Goal: Task Accomplishment & Management: Manage account settings

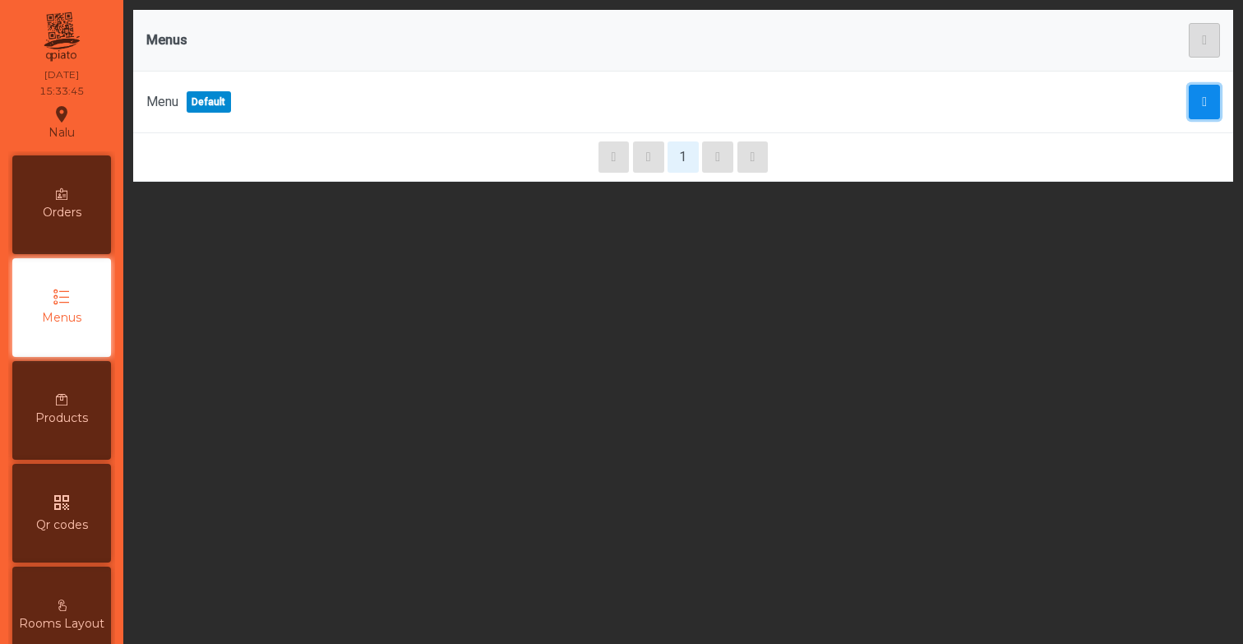
click at [1206, 105] on span "button" at bounding box center [1204, 101] width 5 height 13
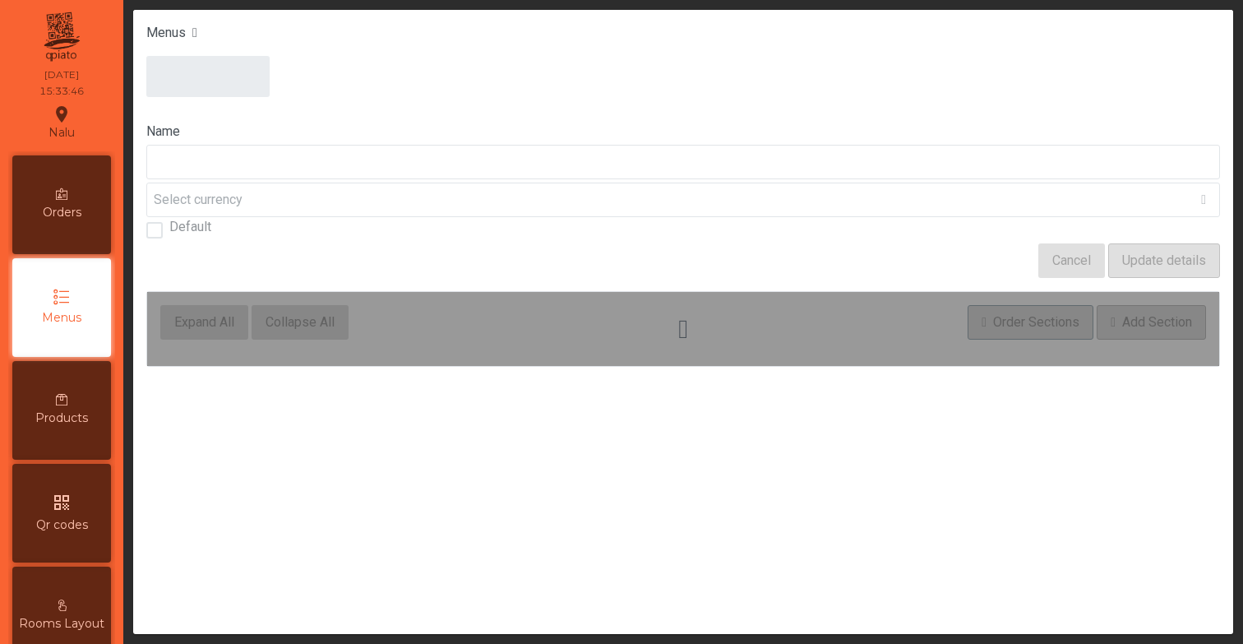
type input "****"
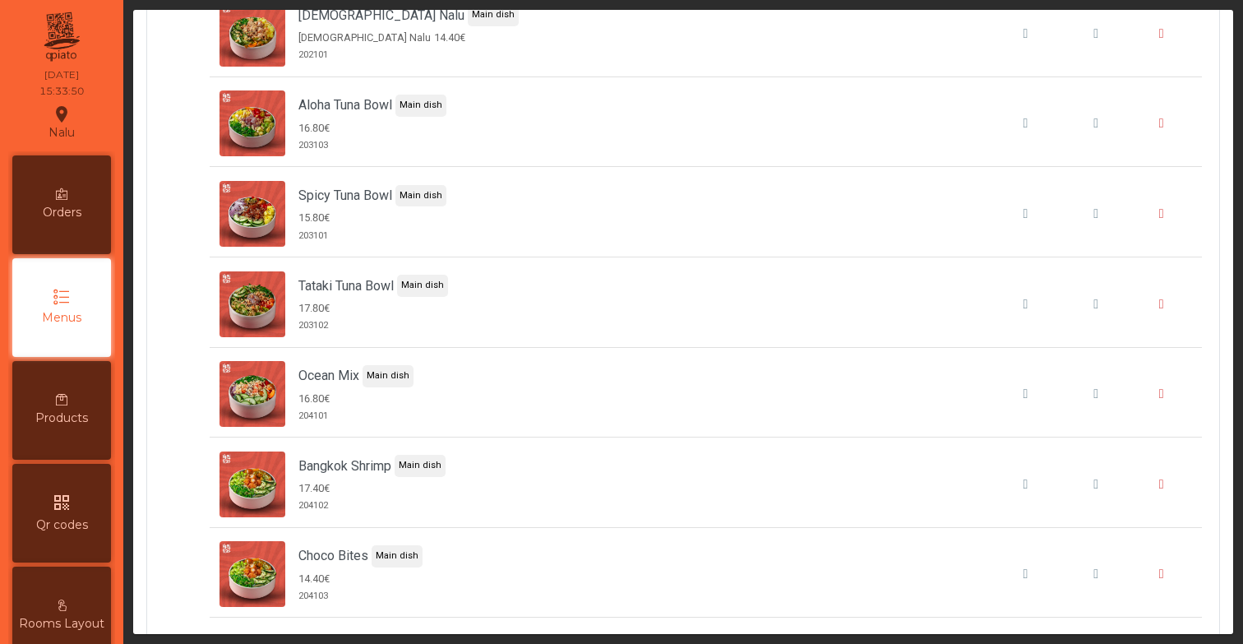
scroll to position [1809, 0]
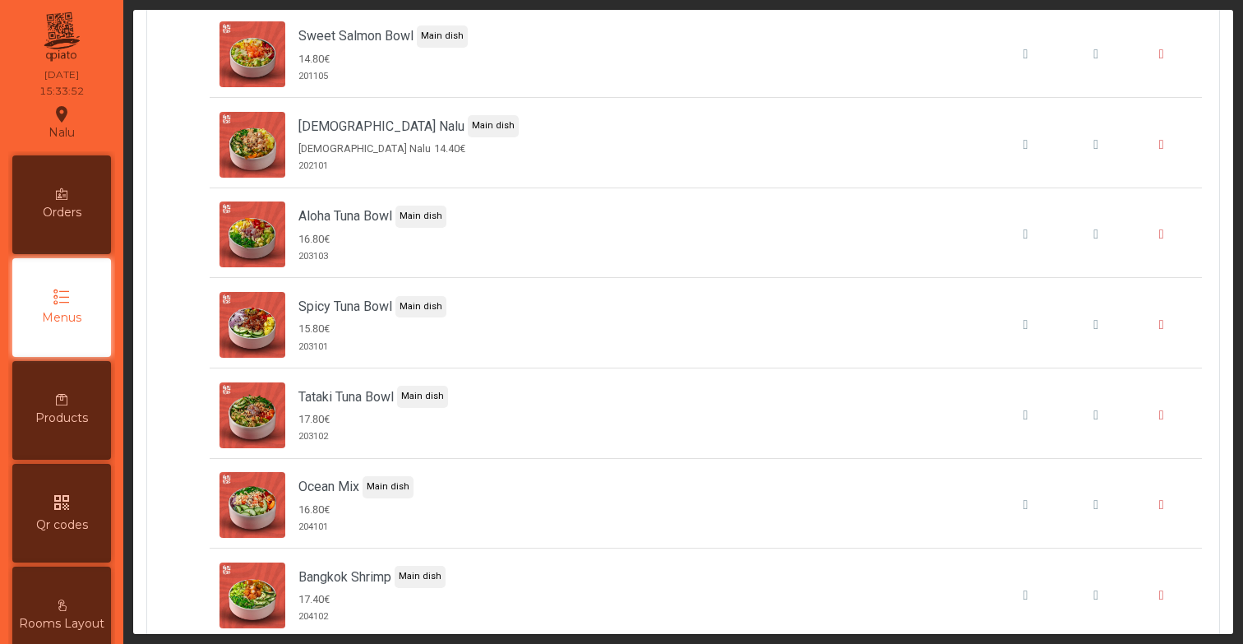
click at [52, 520] on span "Qr codes" at bounding box center [62, 524] width 52 height 17
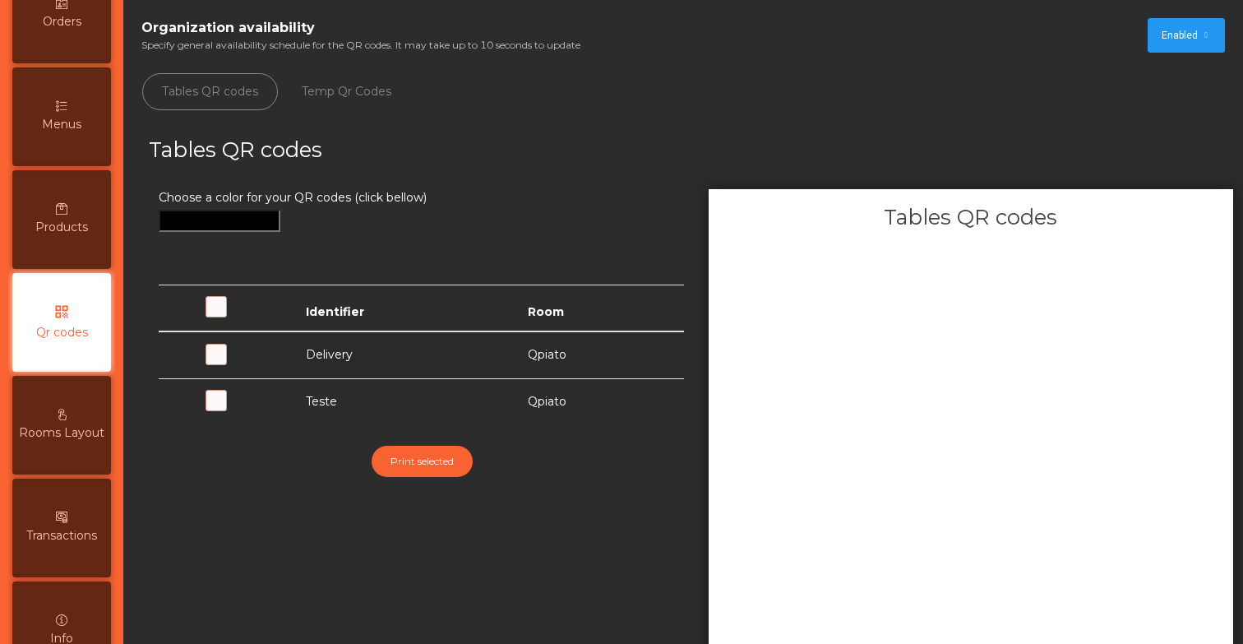
scroll to position [191, 0]
click at [564, 155] on h3 "Tables QR codes" at bounding box center [414, 150] width 530 height 30
click at [242, 409] on span at bounding box center [242, 409] width 0 height 0
click at [637, 81] on ul "Tables QR codes Temp Qr Codes" at bounding box center [683, 91] width 1100 height 61
click at [680, 553] on div "Choose a color for your QR codes (click bellow) Identifier Room Delivery Qpiato…" at bounding box center [421, 443] width 550 height 509
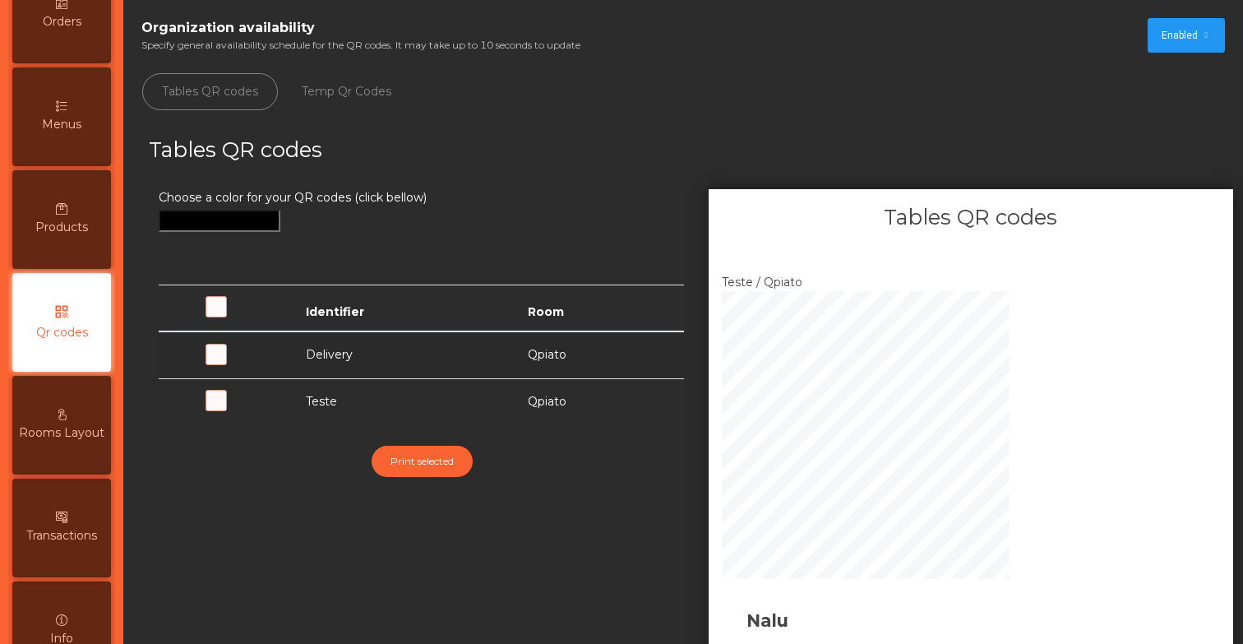
click at [662, 189] on div "Choose a color for your QR codes (click bellow)" at bounding box center [421, 230] width 525 height 82
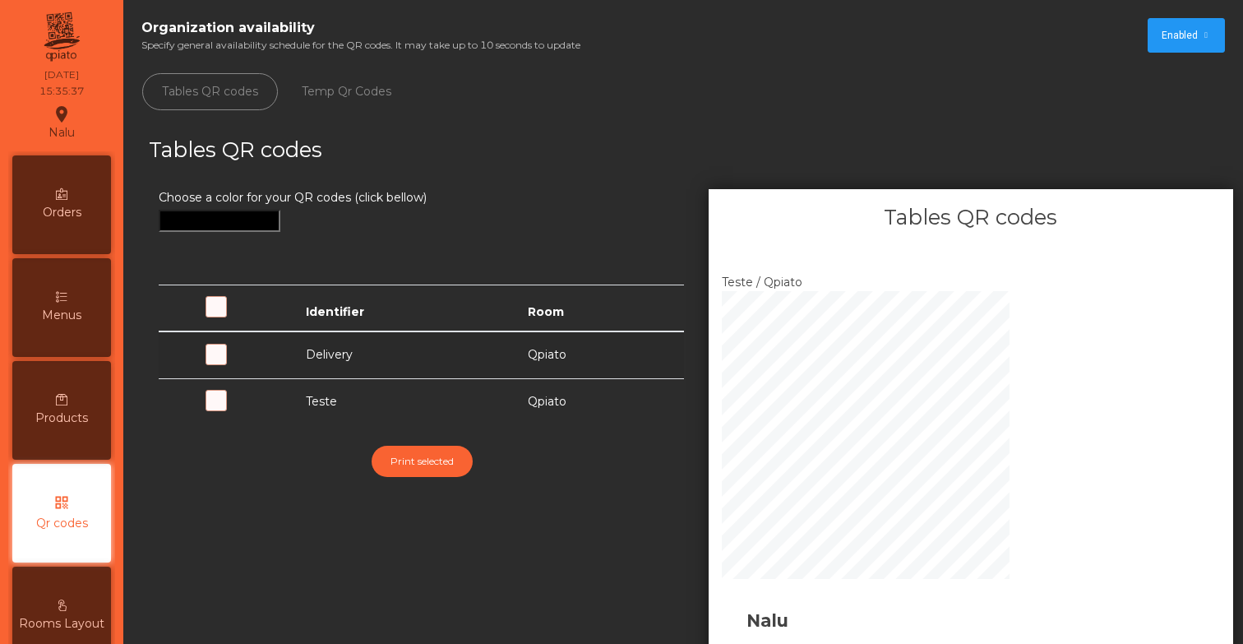
click at [507, 127] on app-qr-list "Organization availability Specify general availability schedule for the QR code…" at bounding box center [683, 354] width 1100 height 688
click at [732, 68] on ul "Tables QR codes Temp Qr Codes" at bounding box center [683, 91] width 1100 height 61
click at [627, 175] on div "Tables QR codes" at bounding box center [413, 162] width 555 height 54
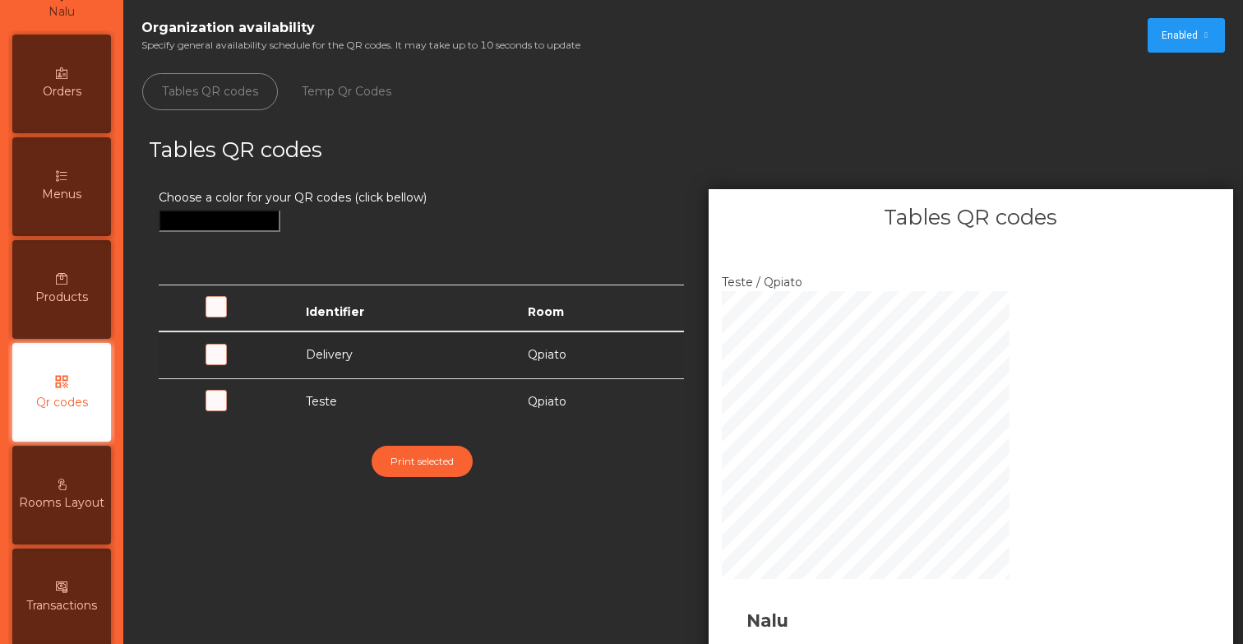
click at [58, 174] on icon at bounding box center [62, 176] width 12 height 12
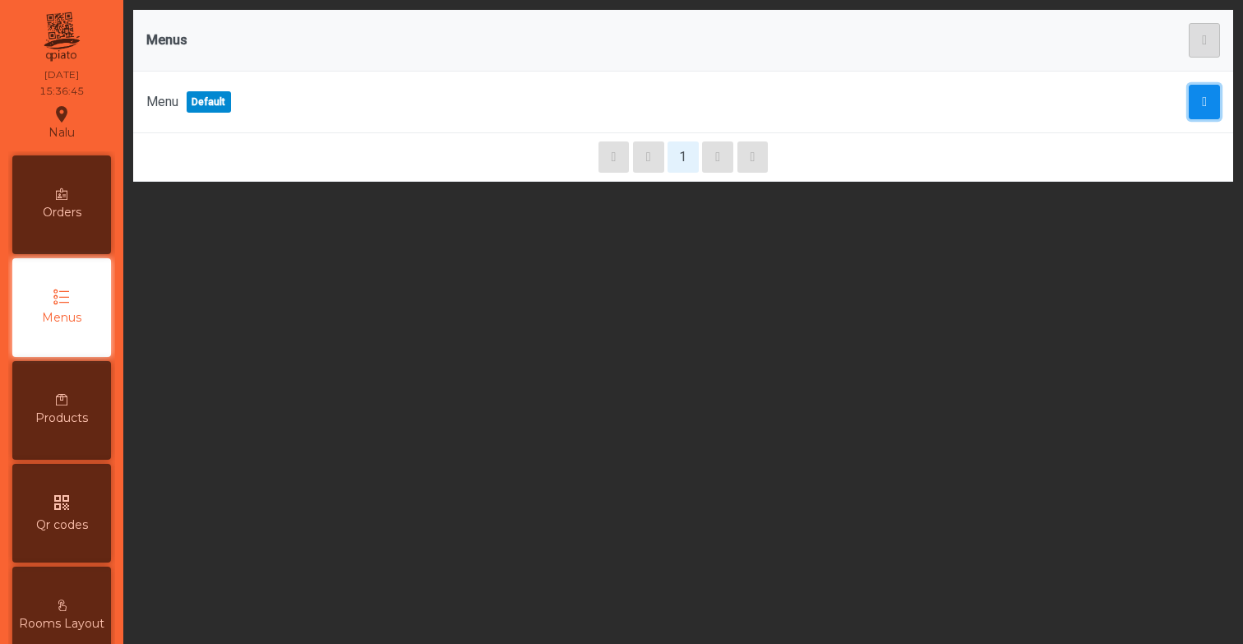
click at [1201, 115] on button "button" at bounding box center [1204, 102] width 31 height 35
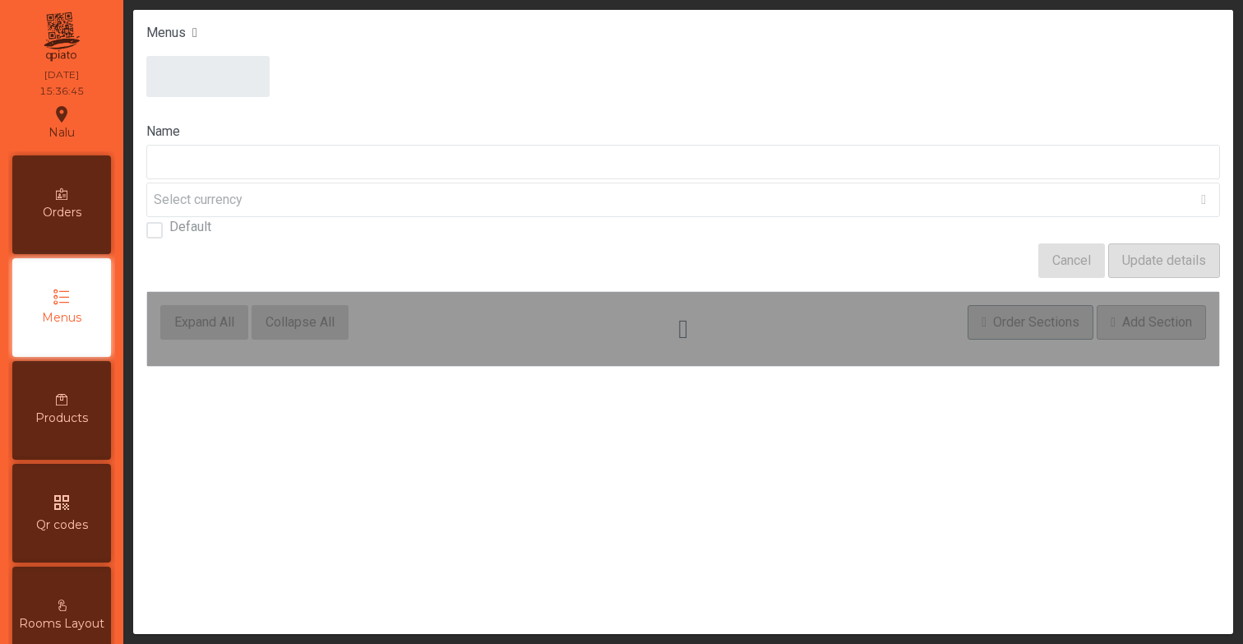
type input "****"
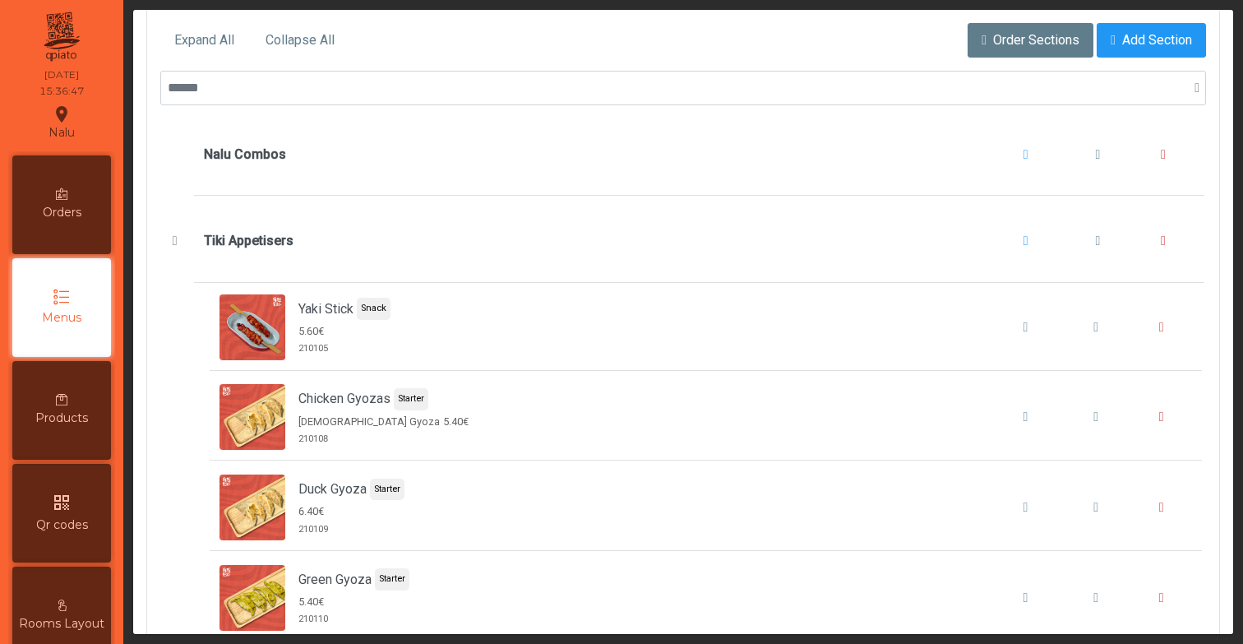
scroll to position [316, 0]
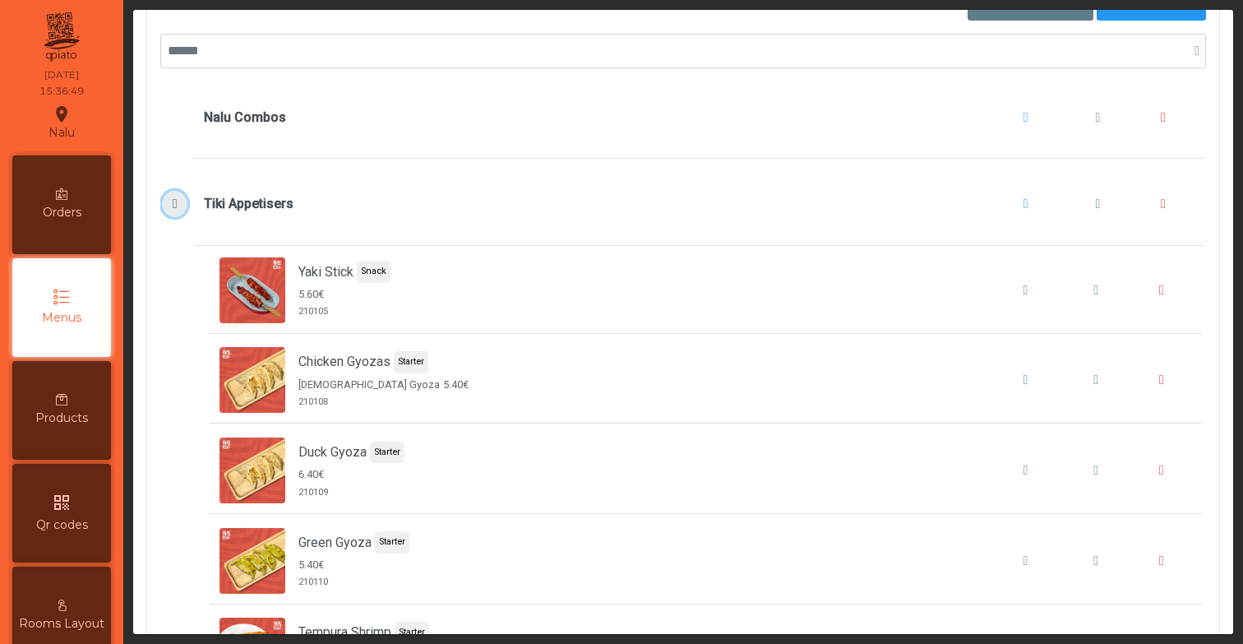
click at [168, 201] on span "Tiki Appetisers" at bounding box center [175, 203] width 17 height 13
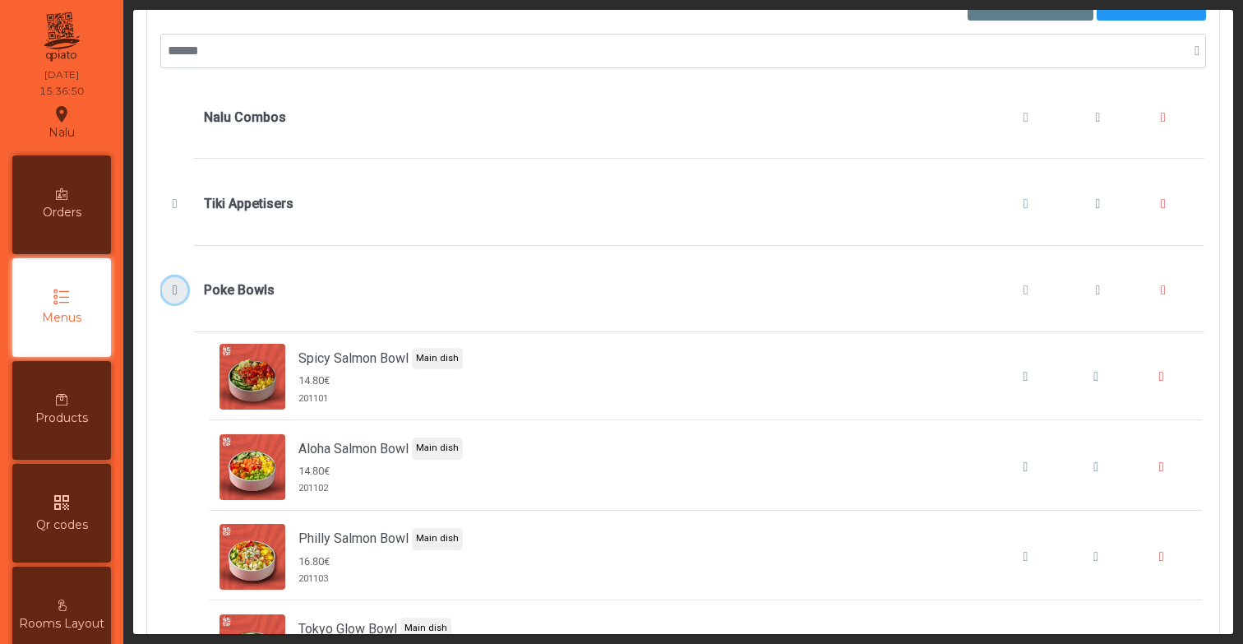
click at [176, 289] on span "Poke Bowls" at bounding box center [175, 290] width 17 height 13
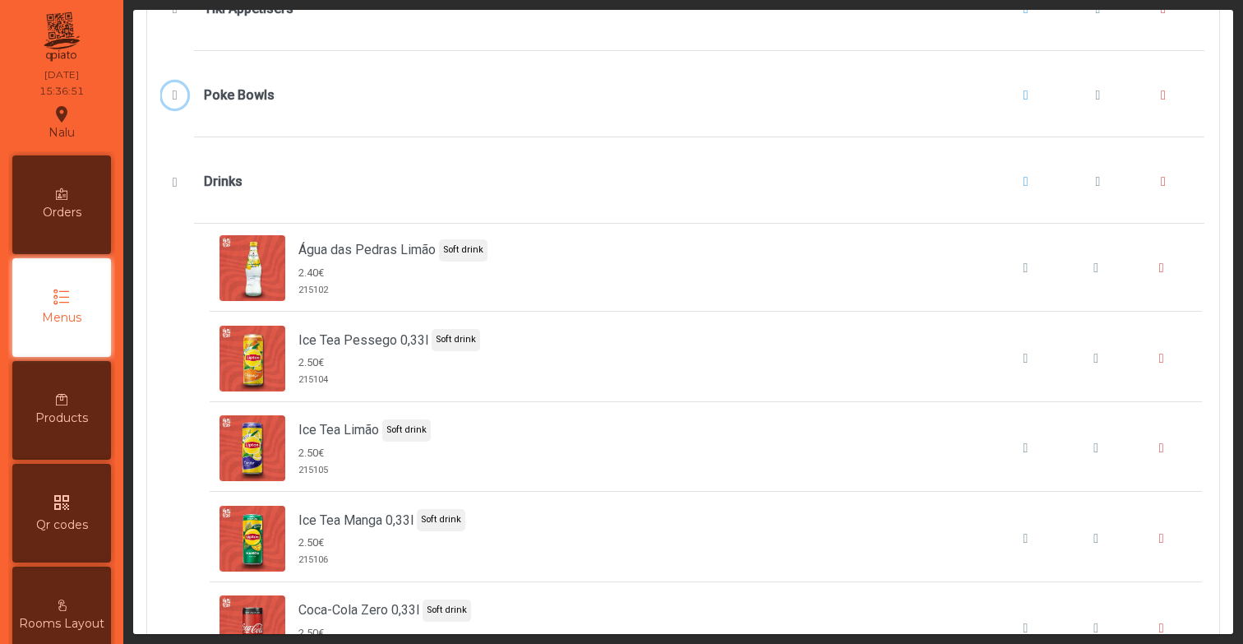
scroll to position [576, 0]
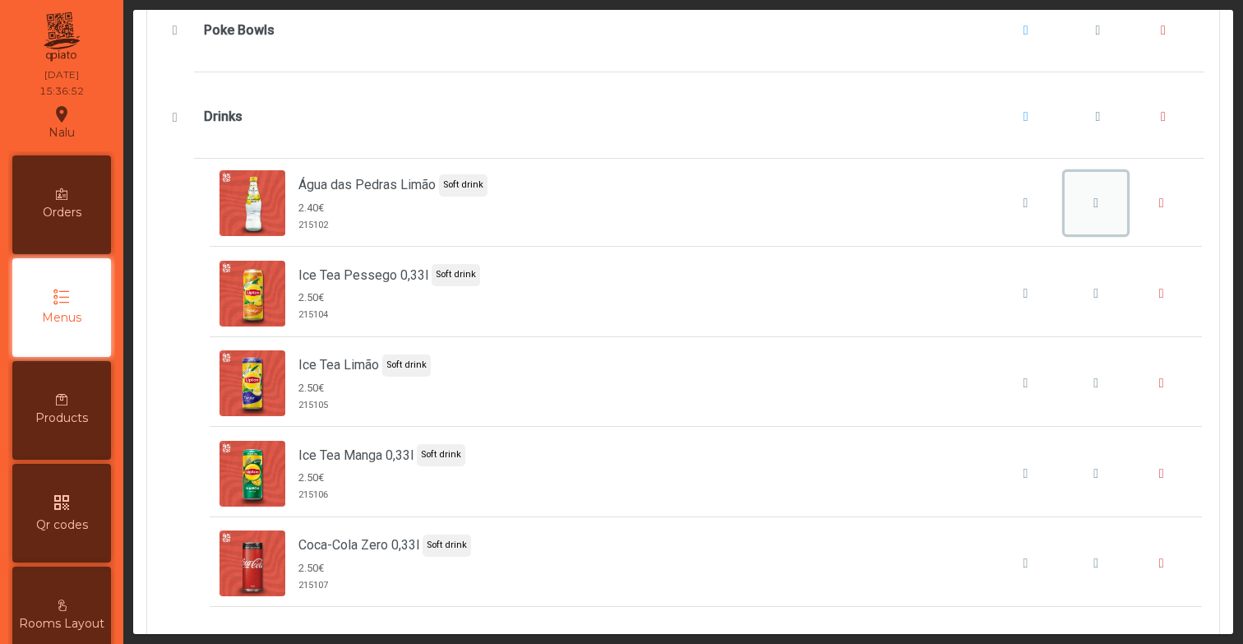
click at [1089, 205] on button "Água das Pedras Limão" at bounding box center [1096, 203] width 62 height 62
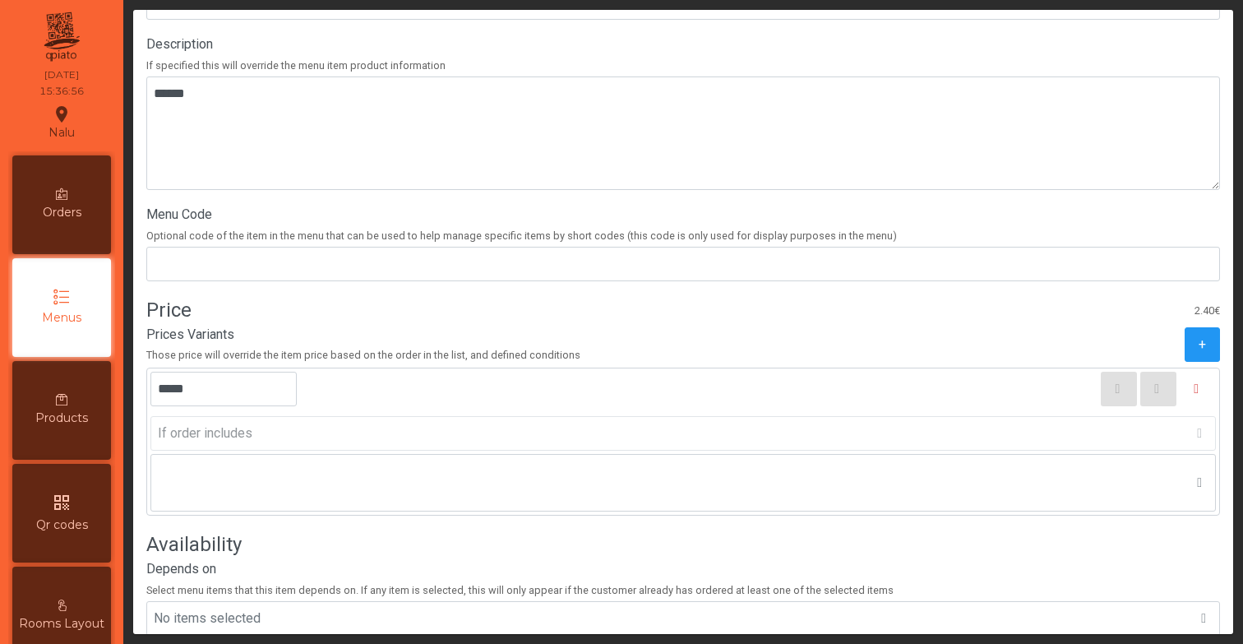
scroll to position [620, 0]
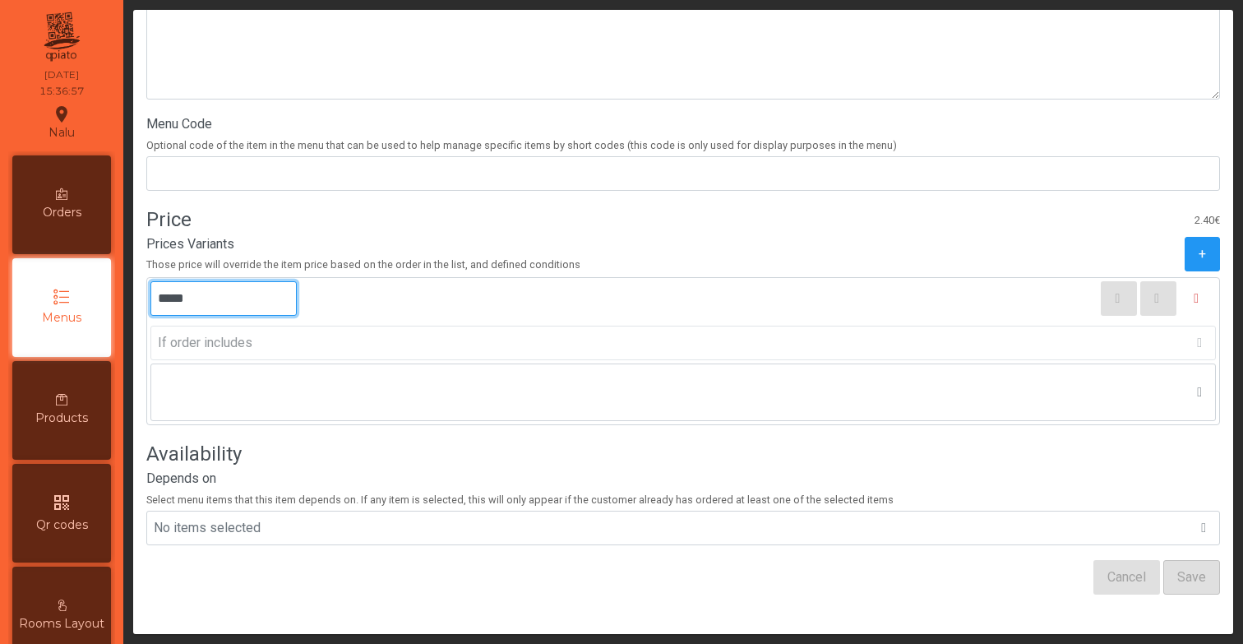
click at [237, 293] on input "*****" at bounding box center [223, 298] width 146 height 35
type input "*****"
click at [967, 243] on div "Prices Variants Those price will override the item price based on the order in …" at bounding box center [683, 253] width 1074 height 39
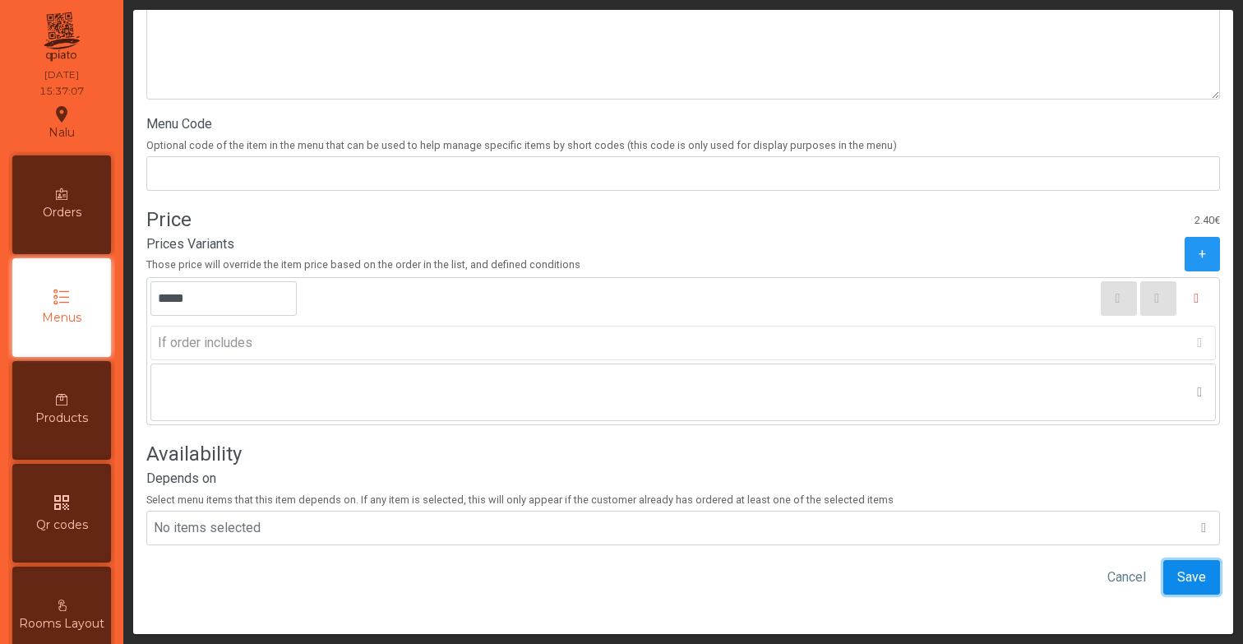
click at [1190, 578] on span "Save" at bounding box center [1191, 577] width 29 height 20
click at [89, 507] on div "qr_code Qr codes" at bounding box center [61, 513] width 99 height 99
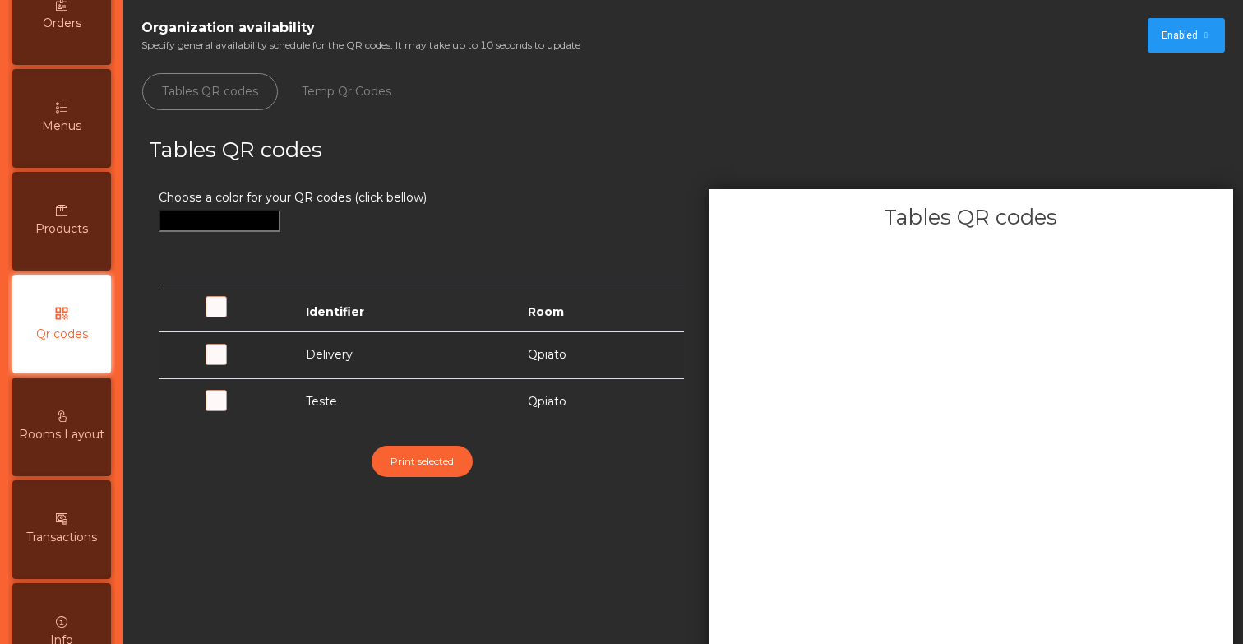
scroll to position [191, 0]
click at [242, 409] on span at bounding box center [242, 409] width 0 height 0
click at [49, 173] on div "Products" at bounding box center [61, 219] width 99 height 99
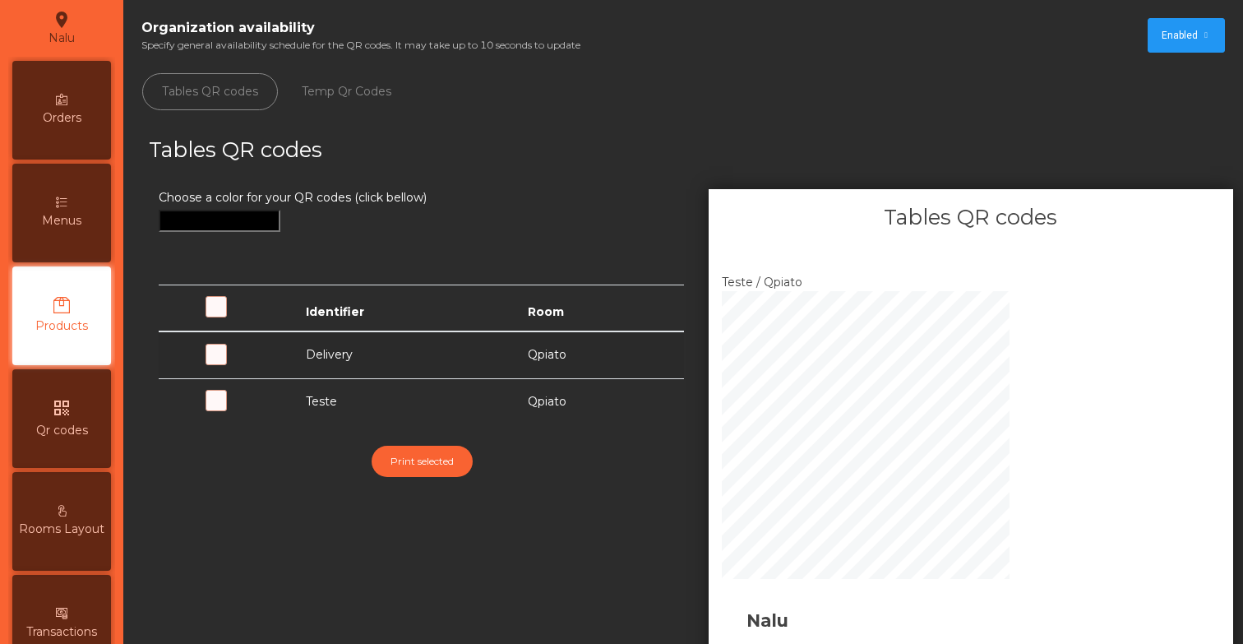
scroll to position [88, 0]
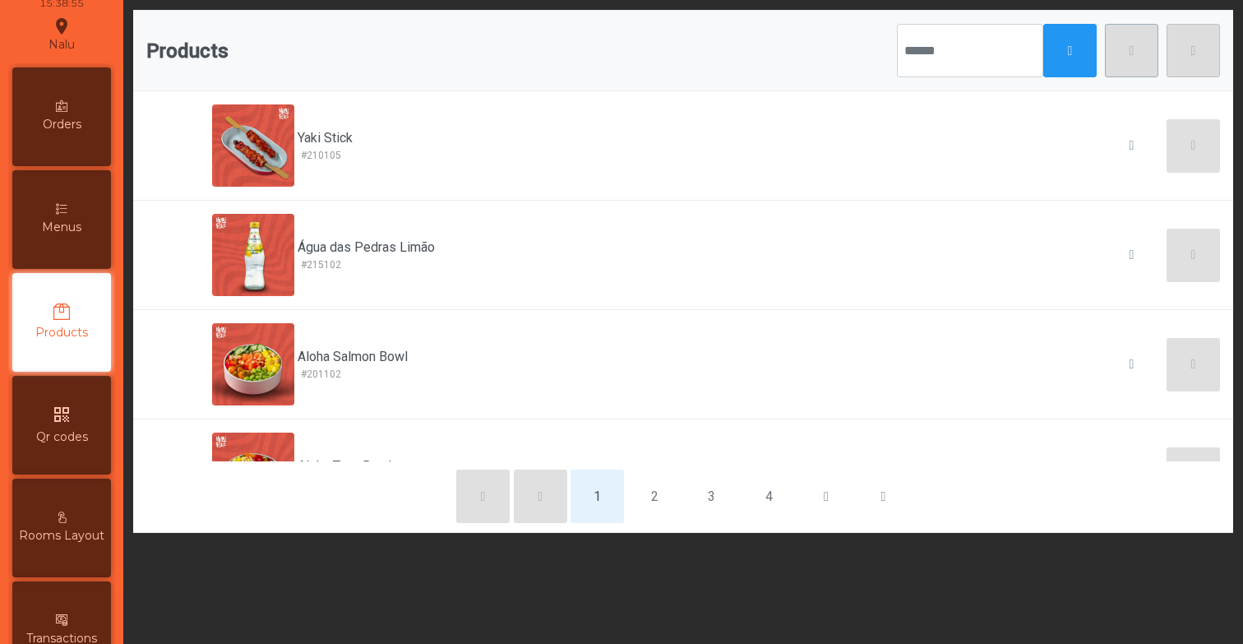
click at [81, 248] on div "Menus" at bounding box center [61, 219] width 99 height 99
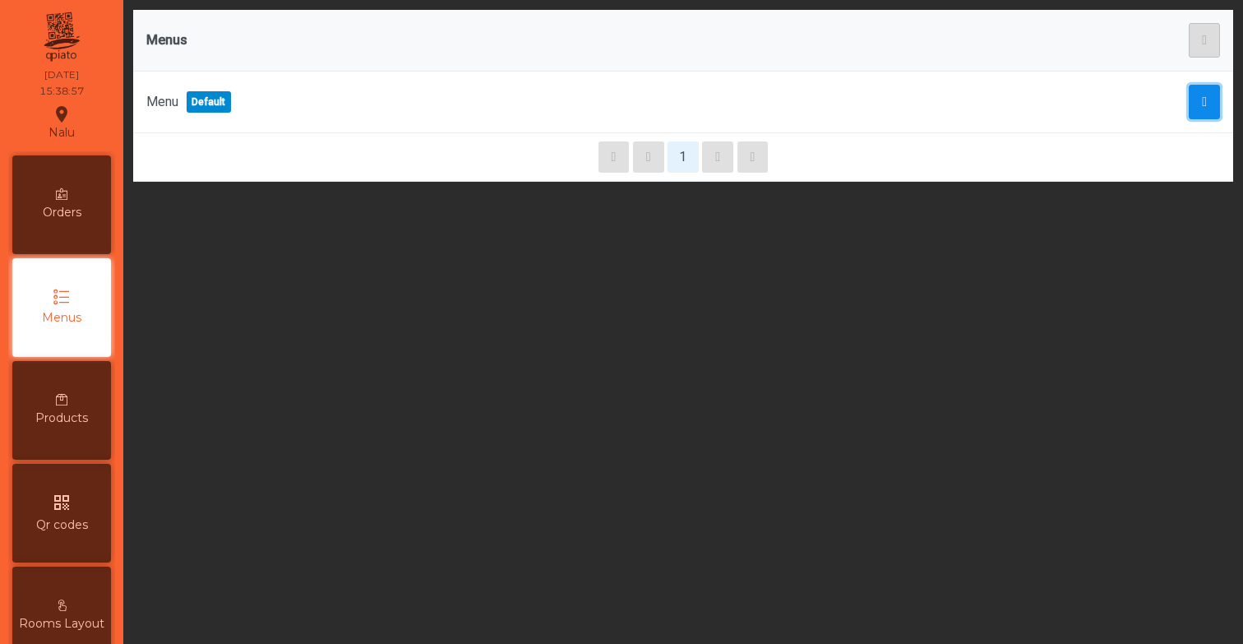
click at [1202, 98] on span "button" at bounding box center [1204, 101] width 5 height 13
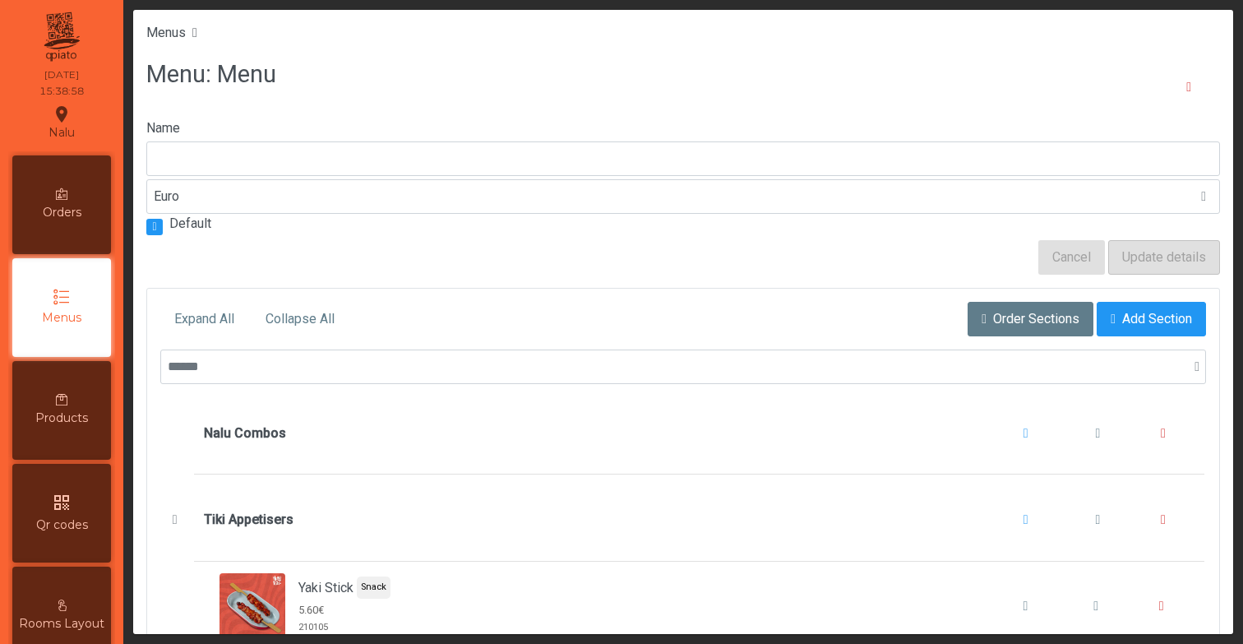
type input "****"
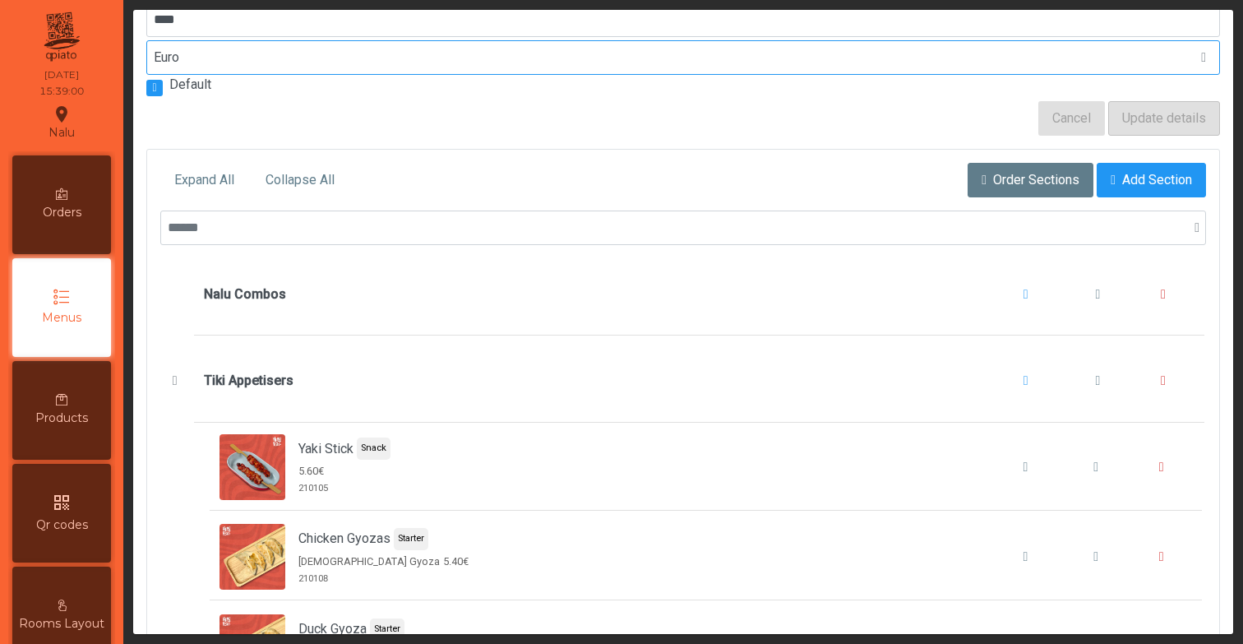
scroll to position [238, 0]
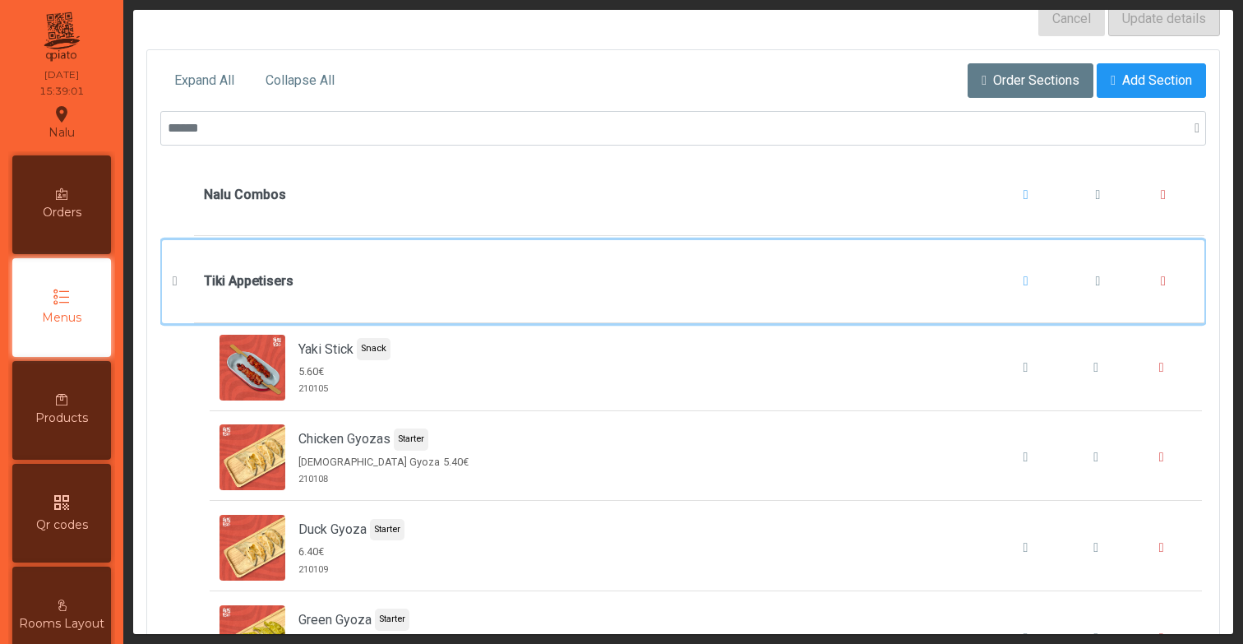
click at [260, 293] on div "Tiki Appetisers" at bounding box center [699, 281] width 990 height 62
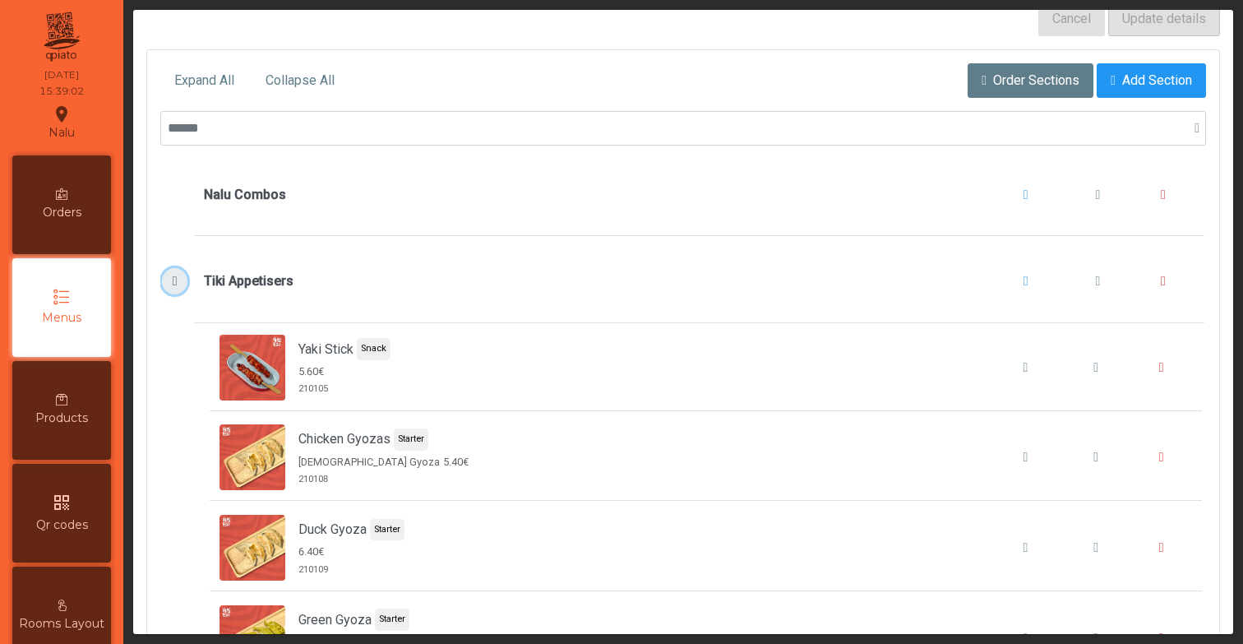
click at [178, 276] on span "Tiki Appetisers" at bounding box center [175, 281] width 17 height 13
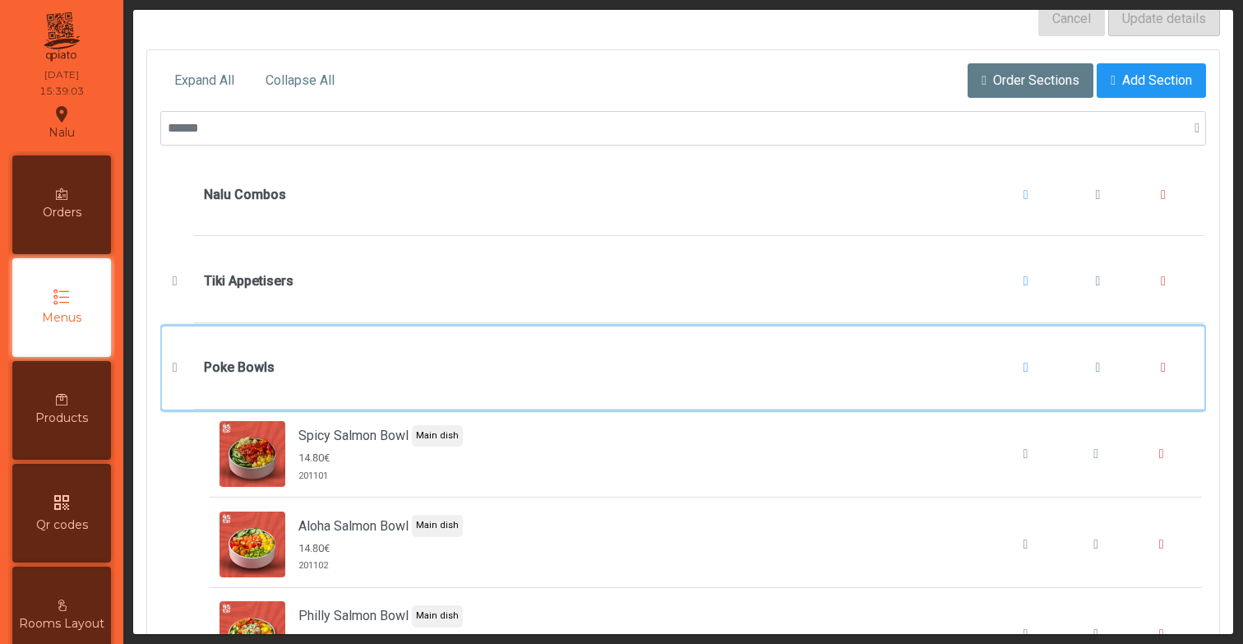
click at [189, 363] on div "Poke Bowls" at bounding box center [683, 367] width 1042 height 83
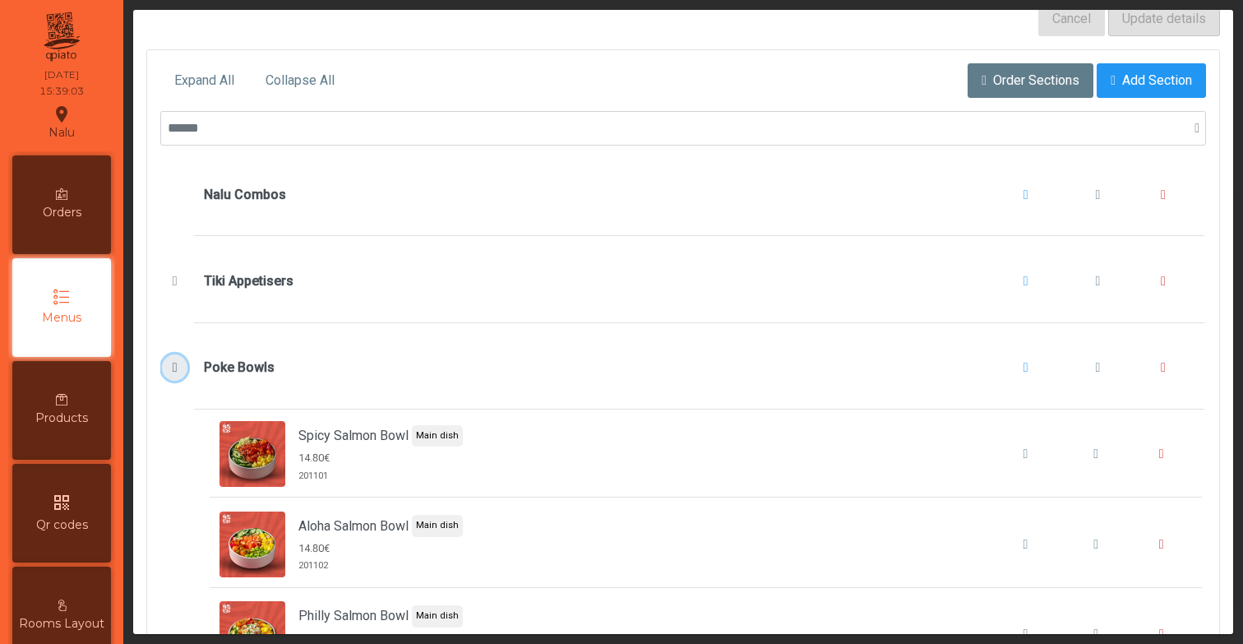
click at [173, 363] on span "Poke Bowls" at bounding box center [175, 367] width 17 height 13
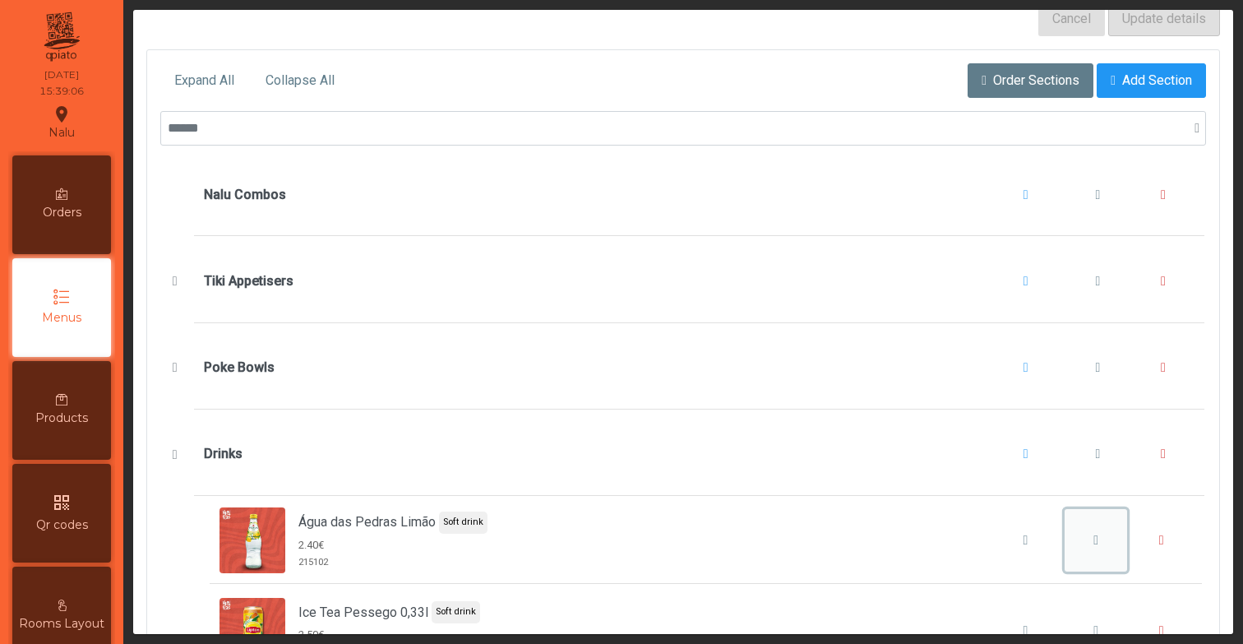
click at [1095, 537] on span "Água das Pedras Limão" at bounding box center [1096, 540] width 5 height 13
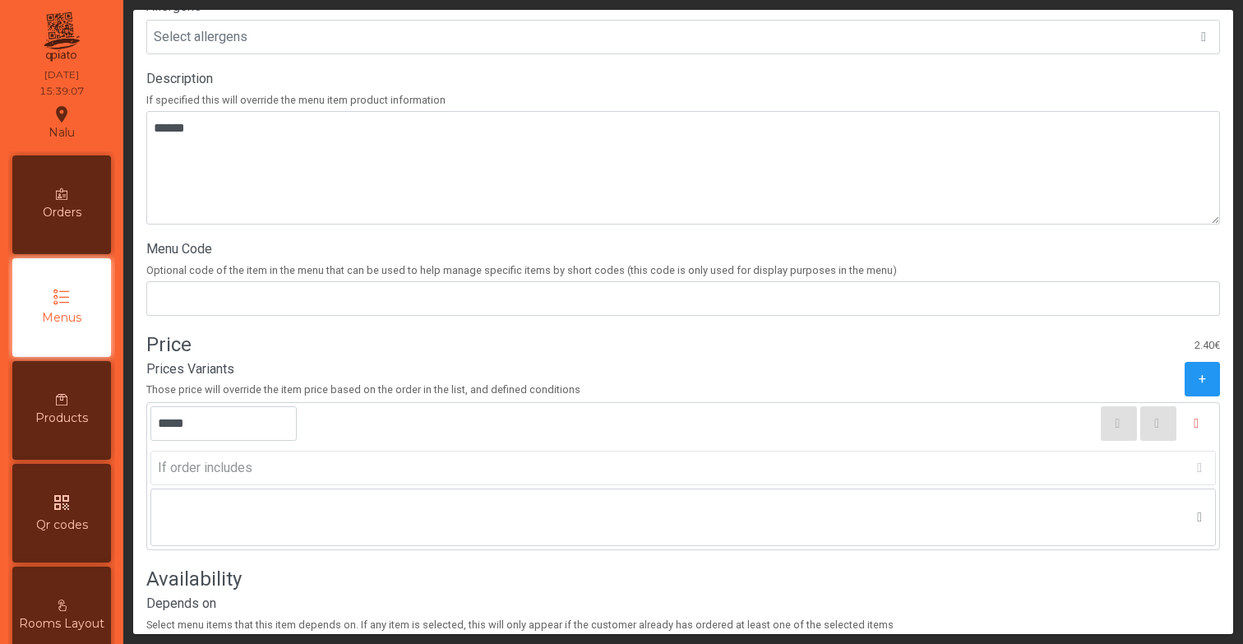
scroll to position [620, 0]
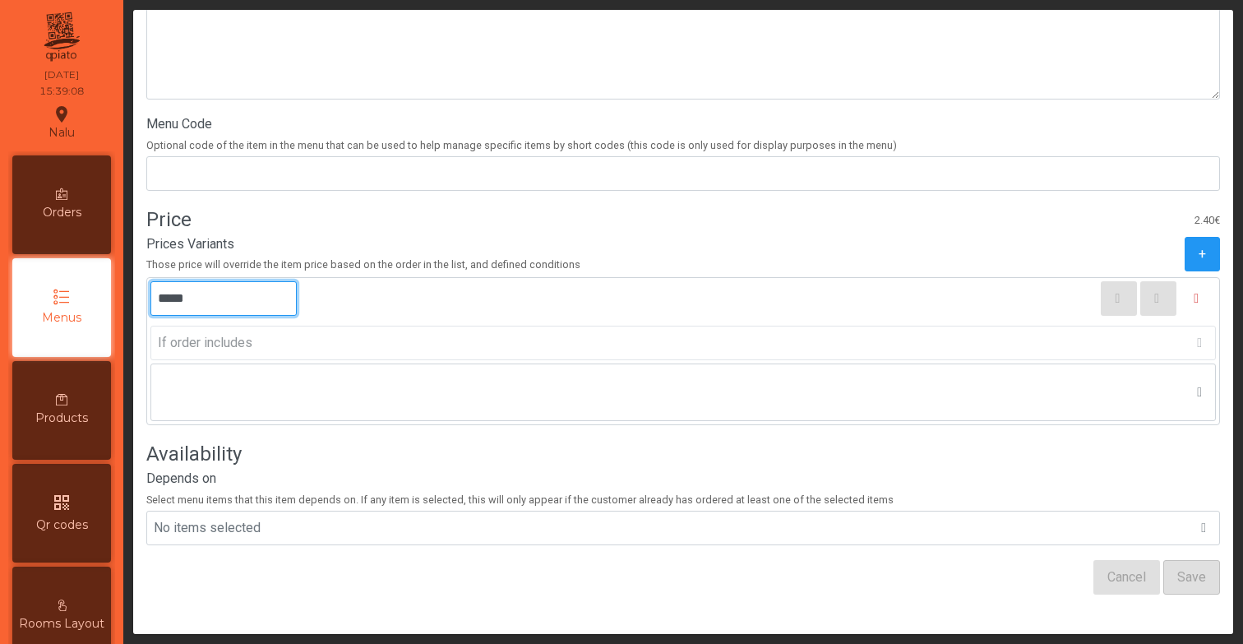
click at [288, 303] on input "*****" at bounding box center [223, 298] width 146 height 35
click at [778, 260] on div "Prices Variants Those price will override the item price based on the order in …" at bounding box center [683, 253] width 1074 height 39
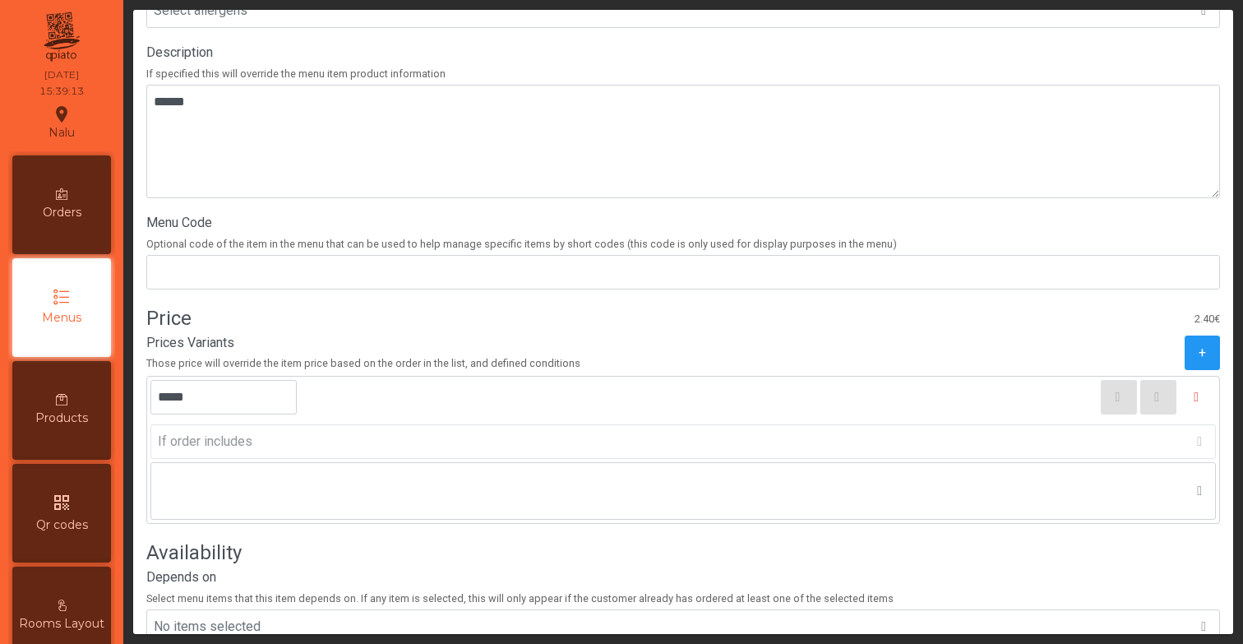
scroll to position [525, 0]
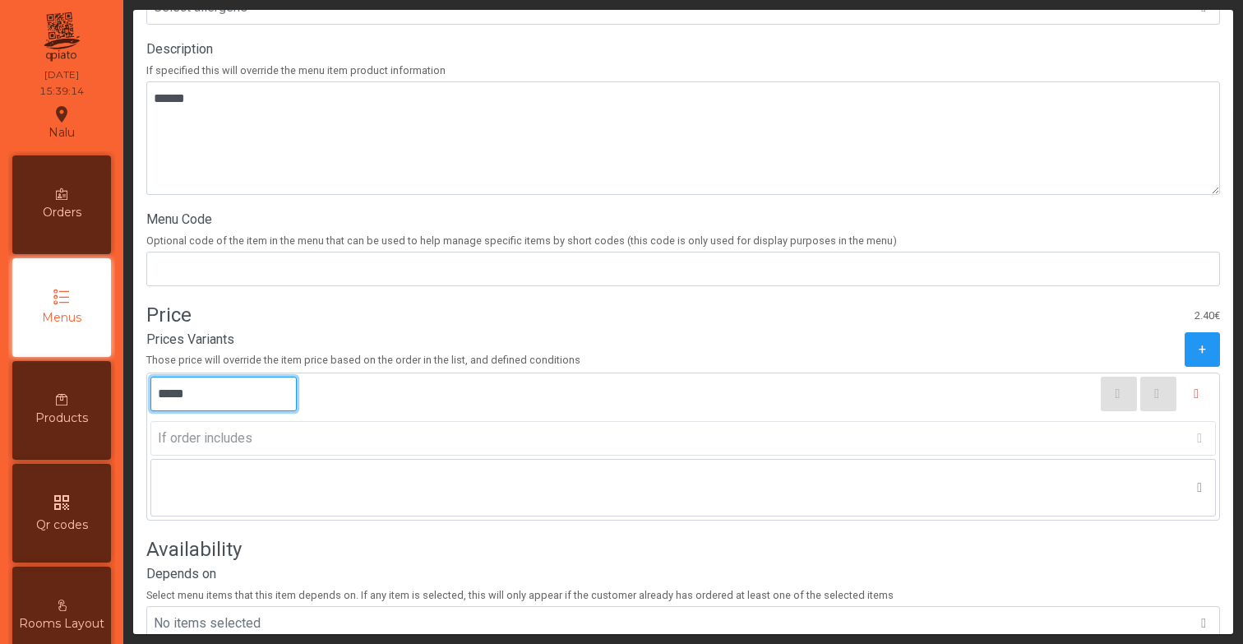
click at [249, 390] on input "*****" at bounding box center [223, 394] width 146 height 35
type input "*****"
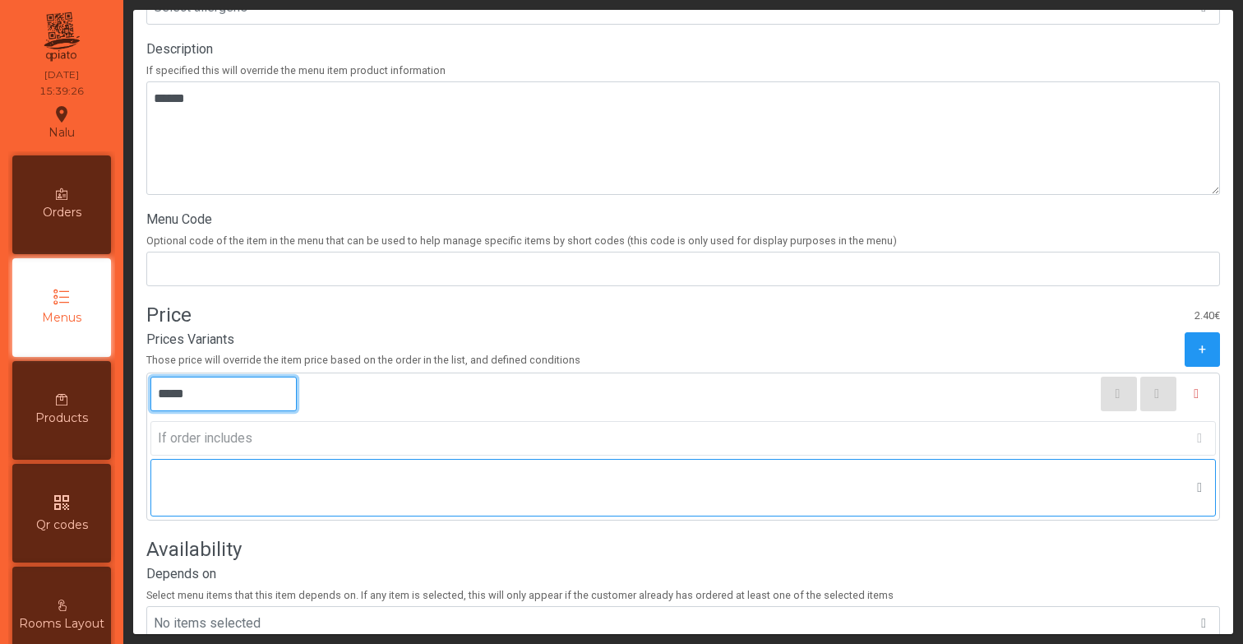
scroll to position [620, 0]
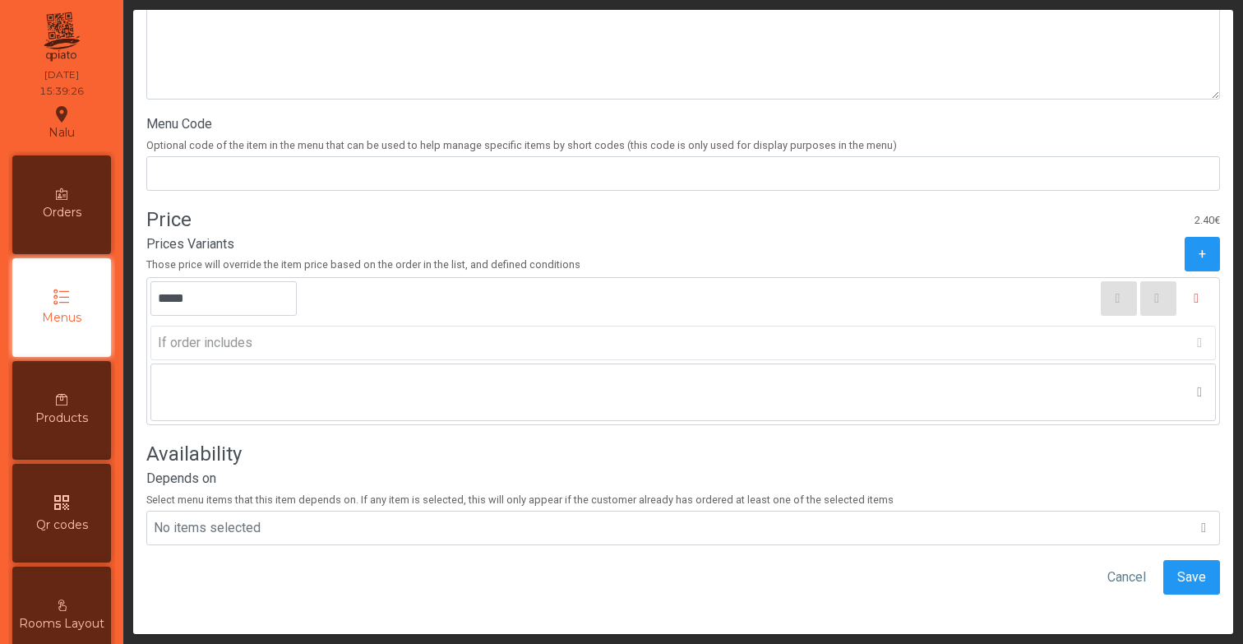
click at [1130, 489] on div "Depends on Select menu items that this item depends on. If any item is selected…" at bounding box center [683, 507] width 1074 height 76
click at [1183, 568] on span "Save" at bounding box center [1191, 577] width 29 height 20
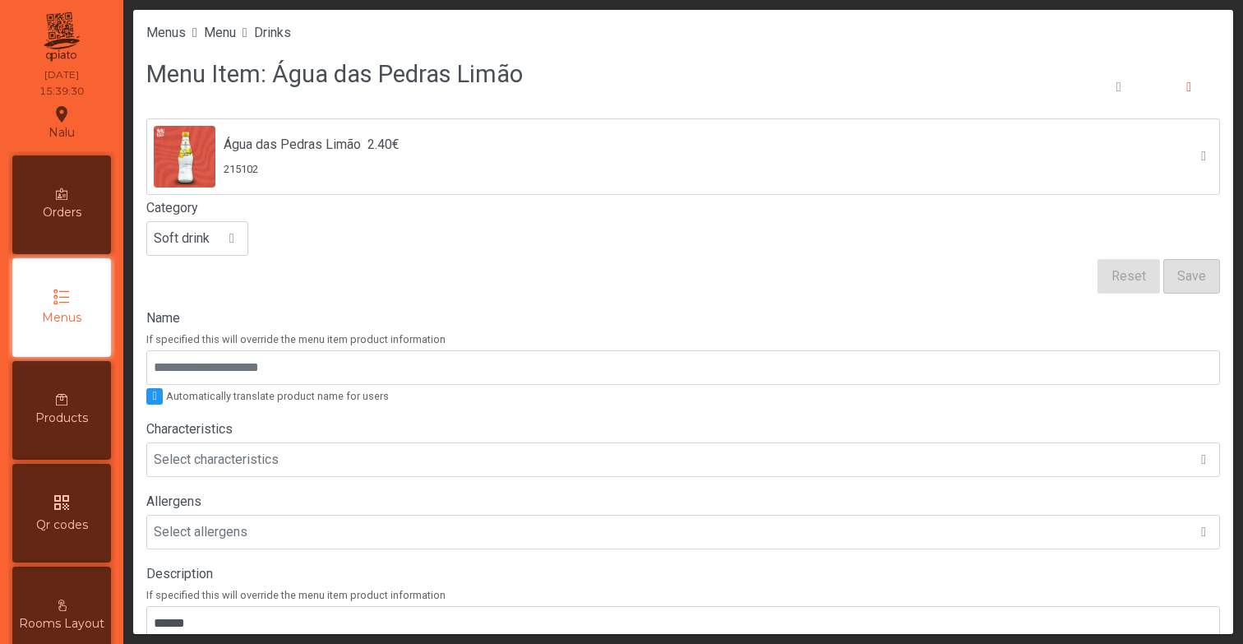
click at [701, 282] on form "Água das Pedras Limão 2.40€ 215102 Category Soft drink Reset Save" at bounding box center [683, 205] width 1074 height 175
